Goal: Navigation & Orientation: Find specific page/section

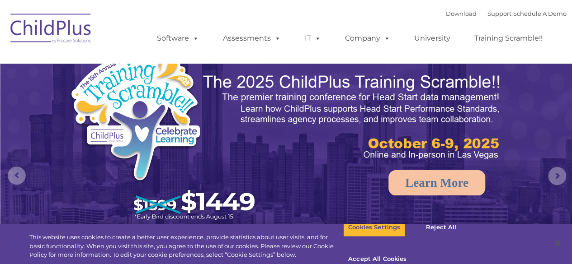
select select "MEDIUM"
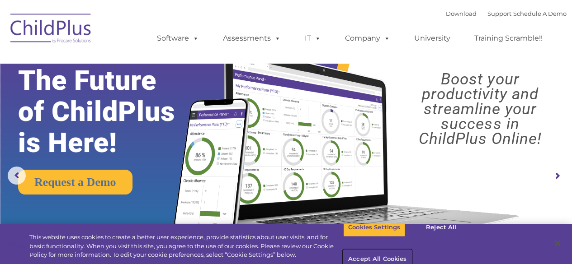
click at [411, 250] on button "Accept All Cookies" at bounding box center [377, 259] width 68 height 19
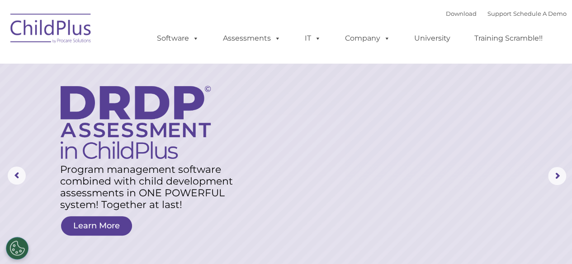
click at [76, 28] on img at bounding box center [51, 29] width 90 height 45
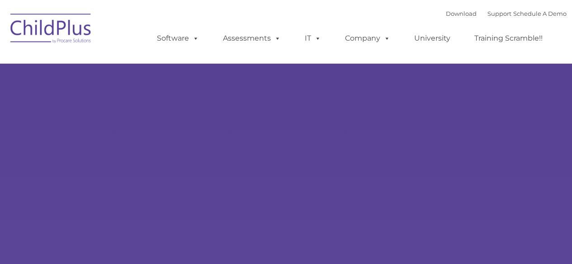
select select "MEDIUM"
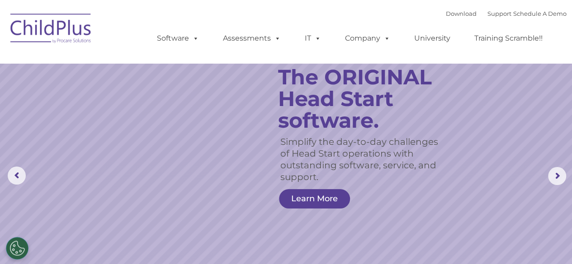
click at [61, 29] on img at bounding box center [51, 29] width 90 height 45
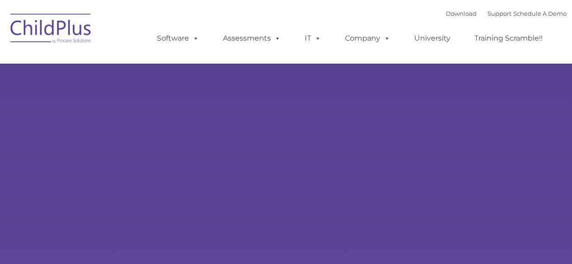
select select "MEDIUM"
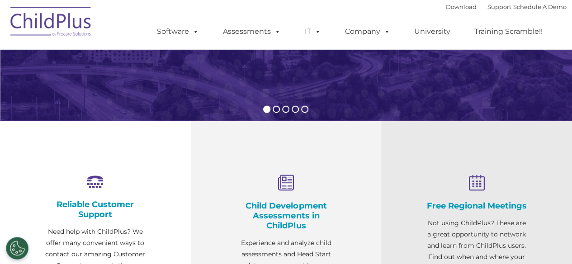
scroll to position [232, 0]
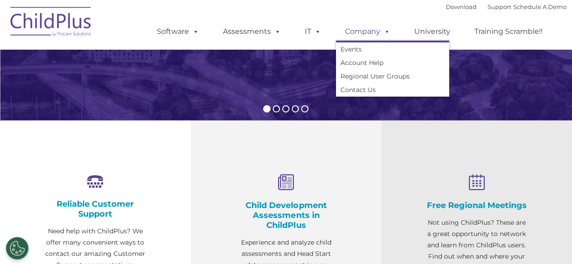
click at [380, 33] on span at bounding box center [385, 31] width 10 height 9
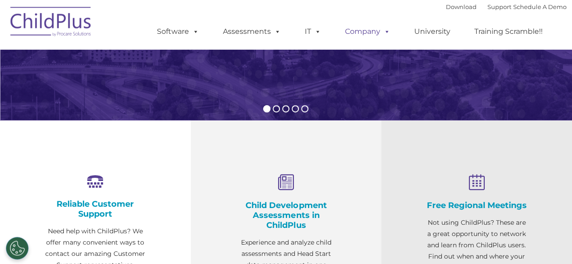
click at [380, 33] on span at bounding box center [385, 31] width 10 height 9
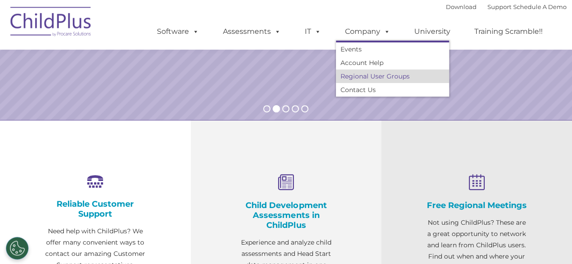
click at [368, 78] on link "Regional User Groups" at bounding box center [392, 77] width 113 height 14
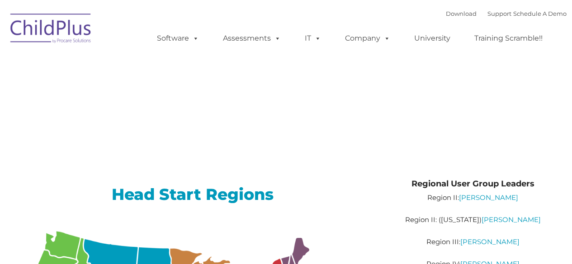
type input ""
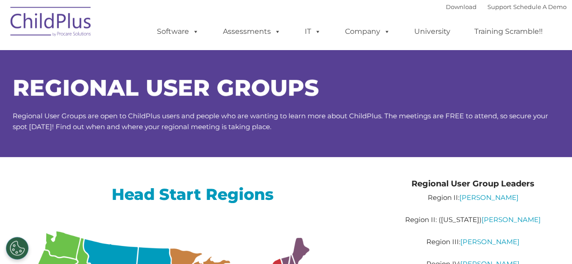
click at [269, 17] on ul "Software ChildPlus: The original and most widely-used Head Start data managemen…" at bounding box center [353, 32] width 428 height 36
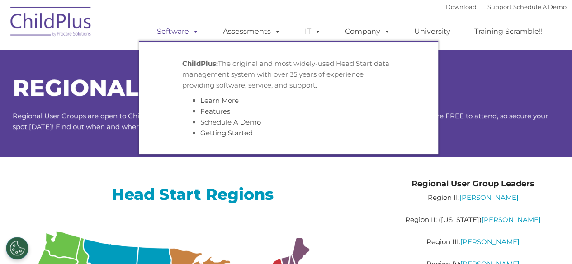
click at [185, 31] on link "Software" at bounding box center [178, 32] width 60 height 18
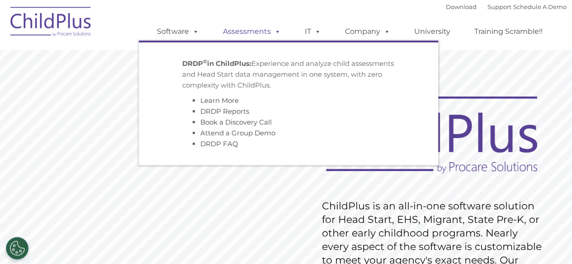
click at [272, 34] on span at bounding box center [276, 31] width 10 height 9
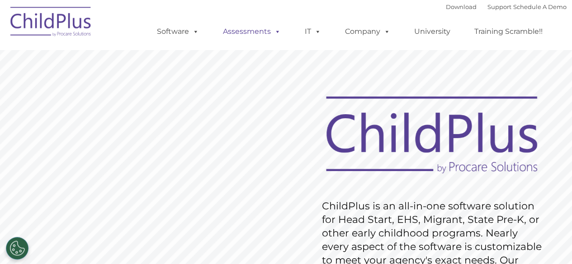
click at [272, 34] on span at bounding box center [276, 31] width 10 height 9
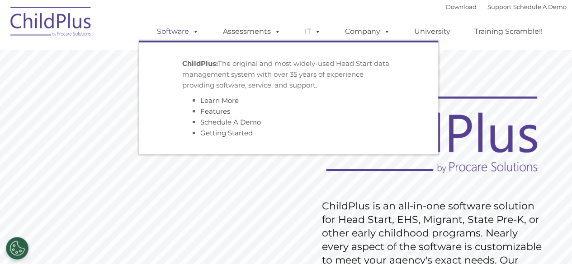
click at [185, 24] on link "Software" at bounding box center [178, 32] width 60 height 18
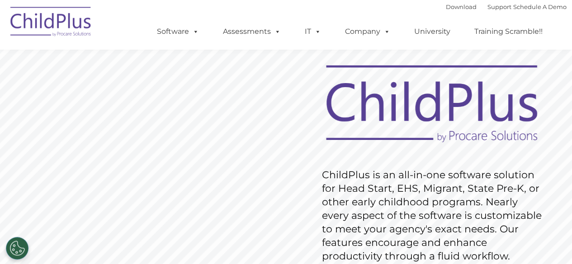
scroll to position [32, 0]
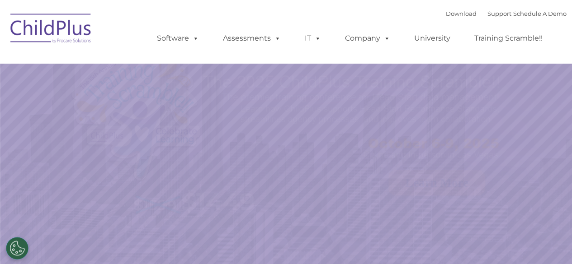
select select "MEDIUM"
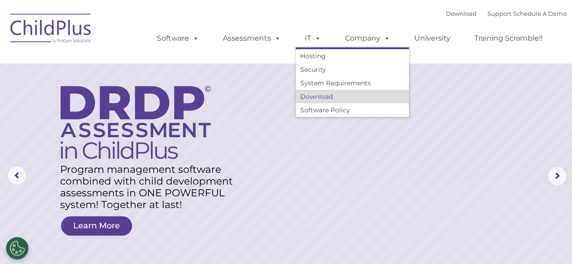
click at [321, 96] on link "Download" at bounding box center [352, 97] width 113 height 14
